Goal: Check status: Check status

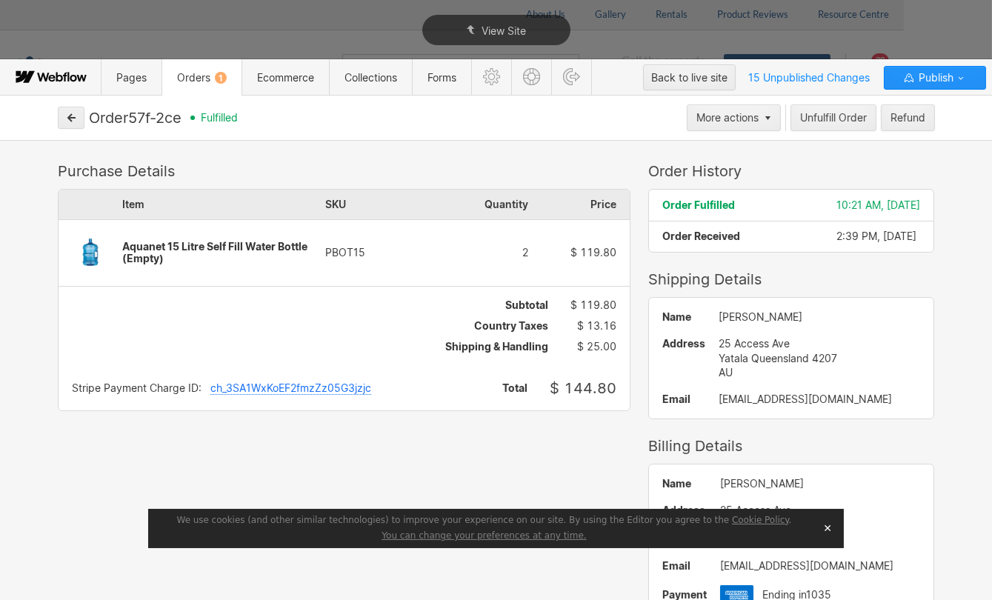
click at [66, 122] on button "button" at bounding box center [71, 118] width 27 height 22
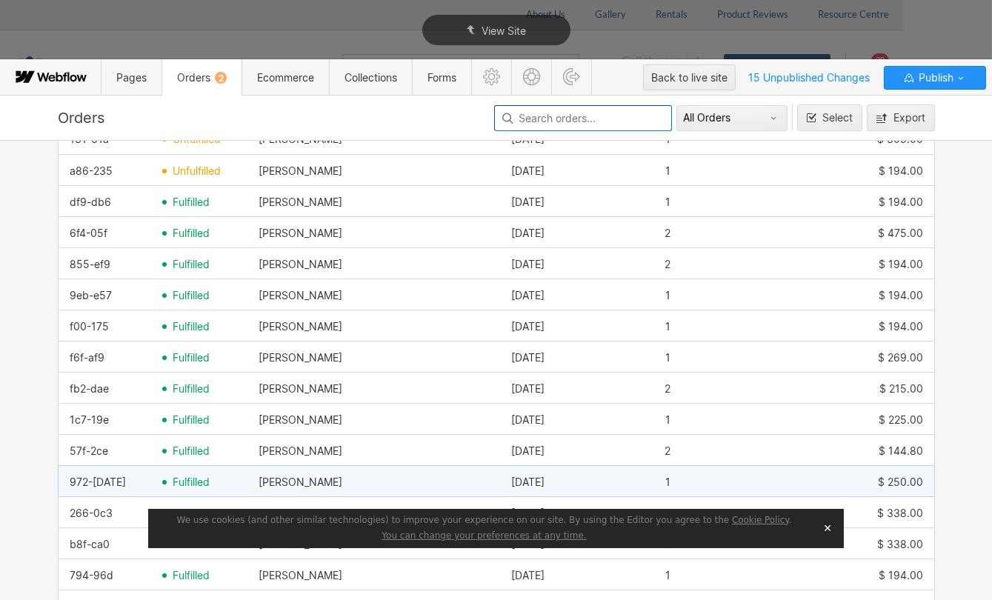
scroll to position [471, 0]
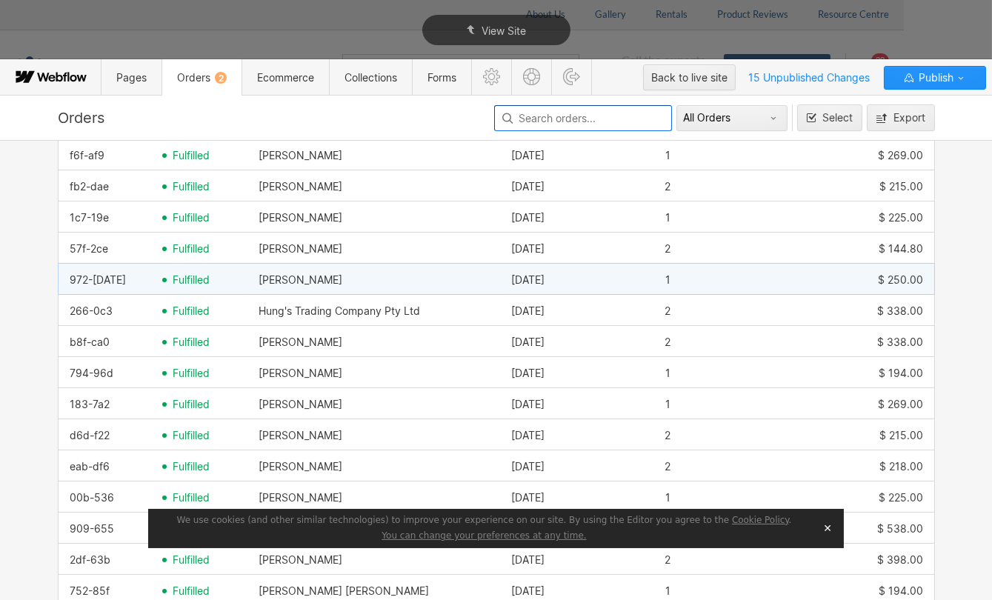
click at [163, 274] on div "fulfilled" at bounding box center [199, 280] width 96 height 24
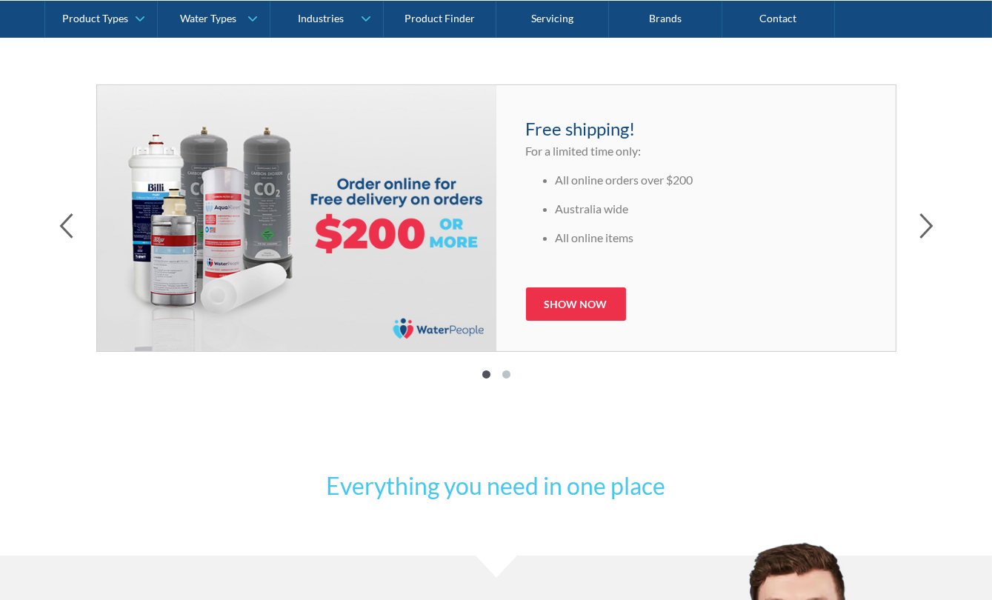
scroll to position [1077, 0]
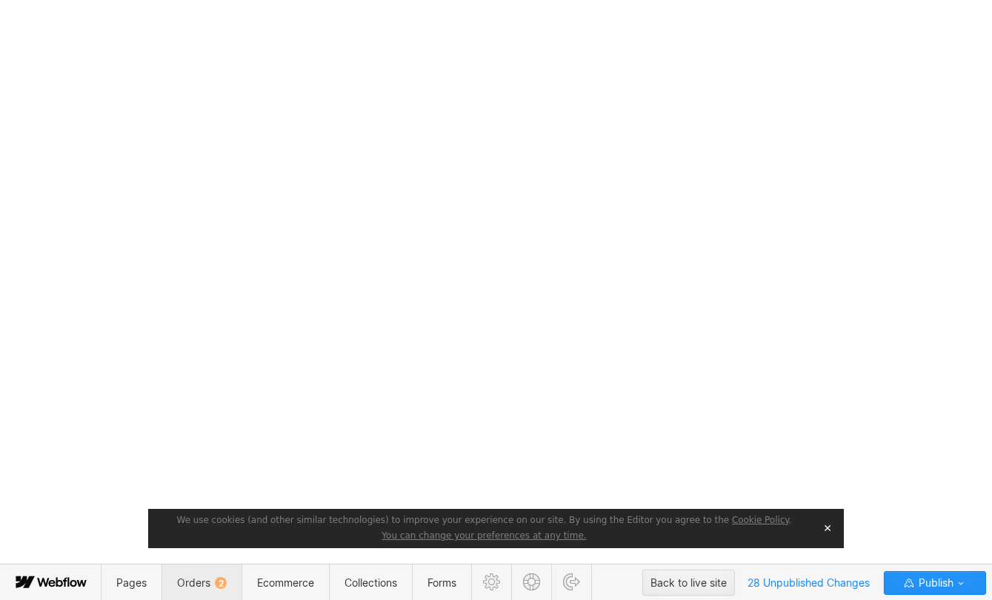
click at [185, 578] on span "Orders 2" at bounding box center [202, 583] width 50 height 13
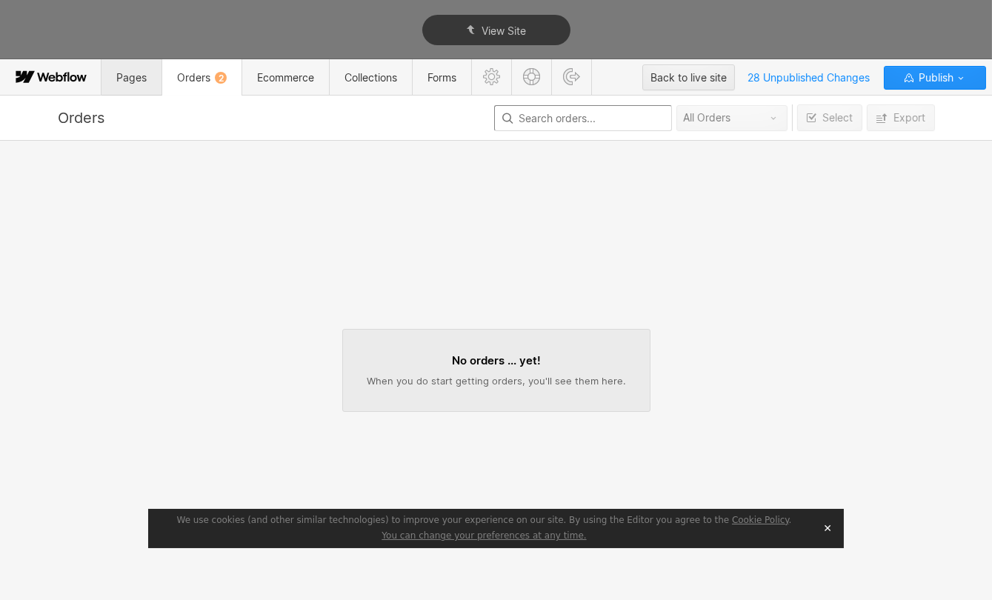
click at [126, 79] on span "Pages" at bounding box center [131, 77] width 30 height 13
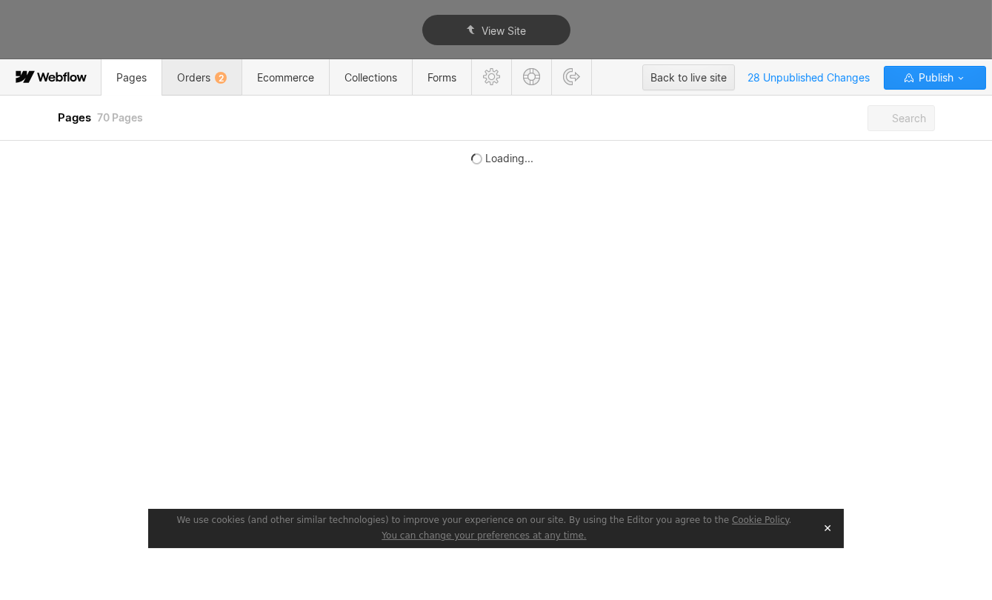
click at [190, 68] on span "Orders 2" at bounding box center [202, 77] width 80 height 36
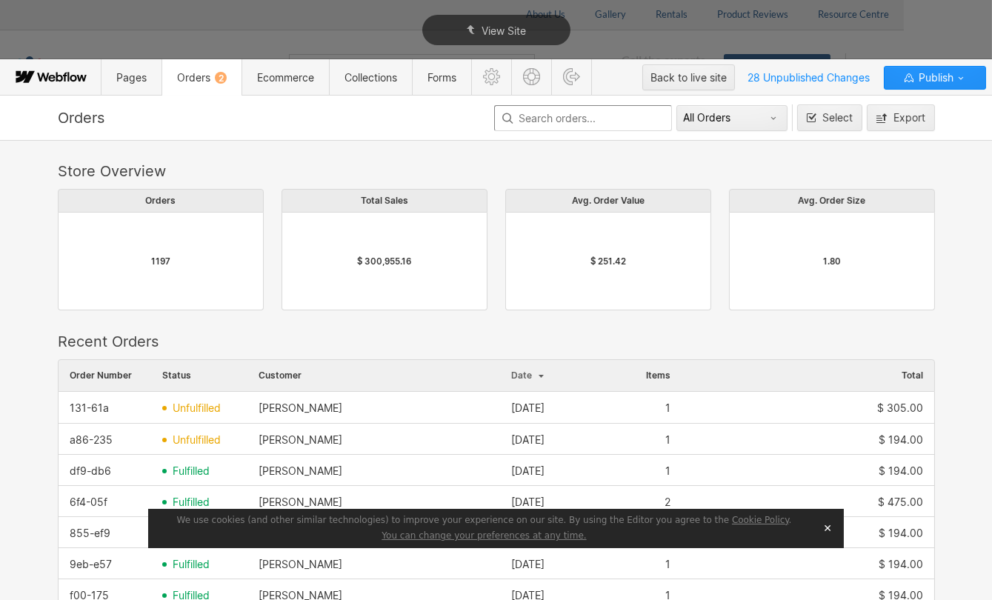
click at [828, 532] on button "✕" at bounding box center [827, 528] width 21 height 22
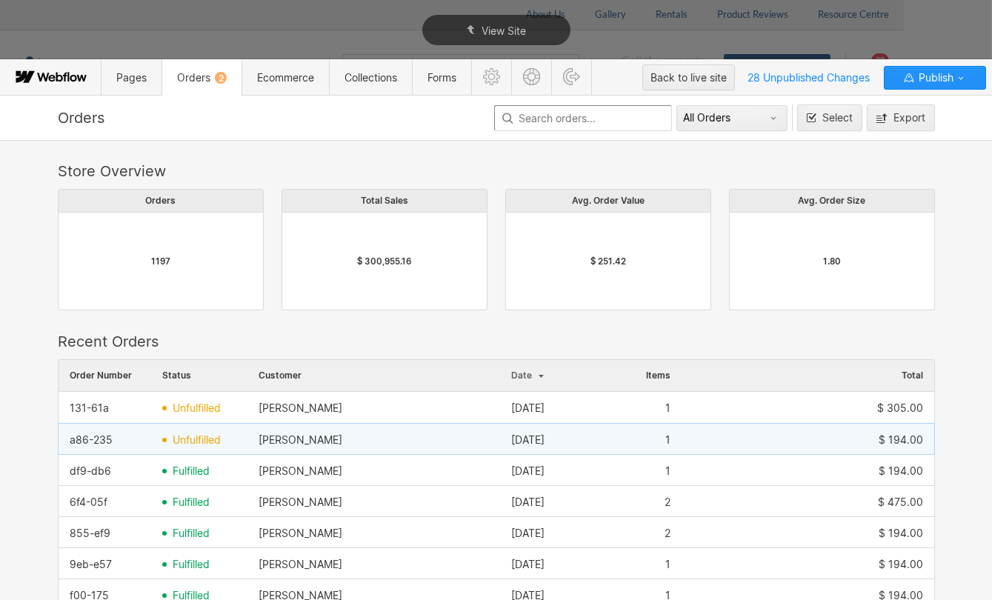
scroll to position [67, 0]
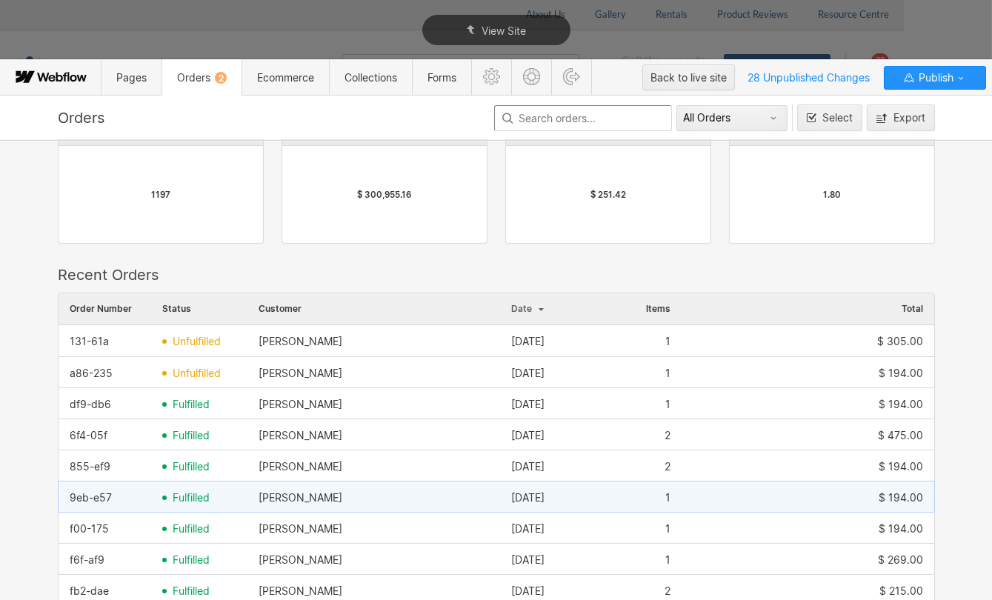
click at [193, 494] on span "fulfilled" at bounding box center [191, 498] width 37 height 12
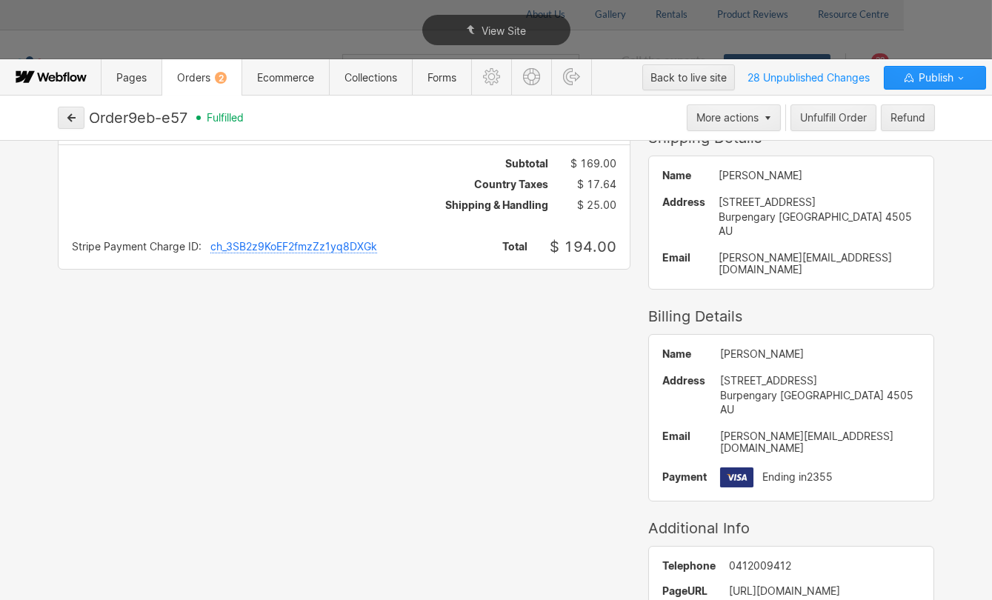
scroll to position [0, 0]
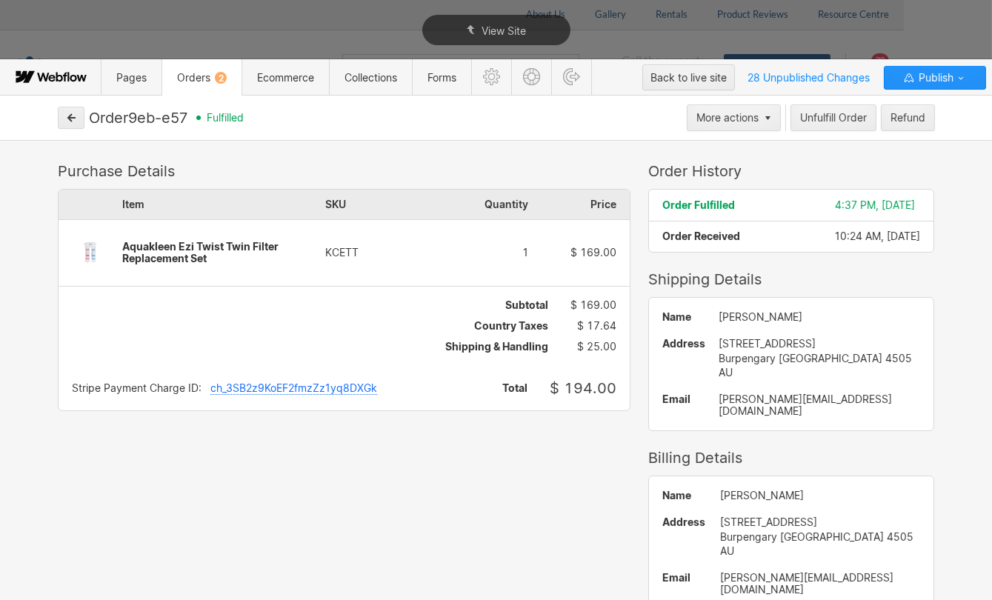
drag, startPoint x: 193, startPoint y: 119, endPoint x: 91, endPoint y: 118, distance: 101.5
click at [91, 118] on div "Order 9eb-e57 fulfilled" at bounding box center [386, 118] width 594 height 18
drag, startPoint x: 88, startPoint y: 119, endPoint x: 305, endPoint y: 111, distance: 217.2
click at [211, 119] on div "Order 9eb-e57 fulfilled" at bounding box center [386, 118] width 594 height 18
click at [64, 116] on button "button" at bounding box center [71, 118] width 27 height 22
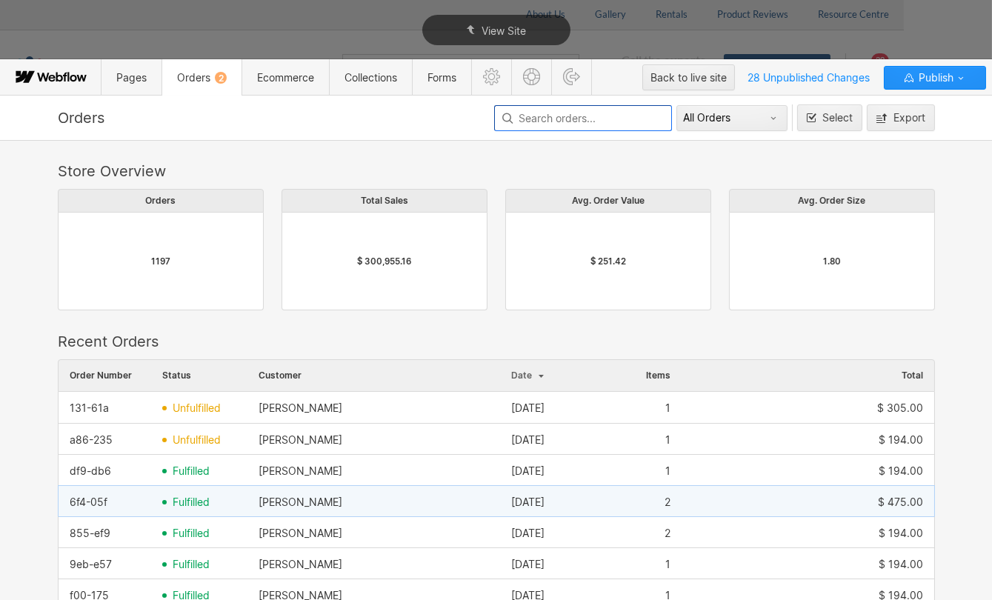
scroll to position [67, 0]
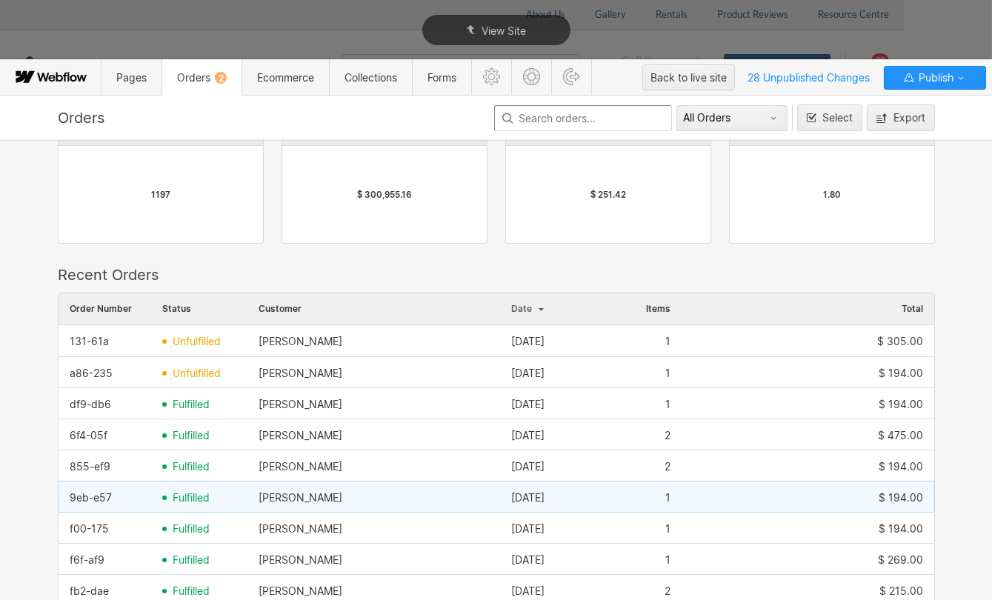
click at [190, 495] on span "fulfilled" at bounding box center [191, 498] width 37 height 12
